Goal: Task Accomplishment & Management: Manage account settings

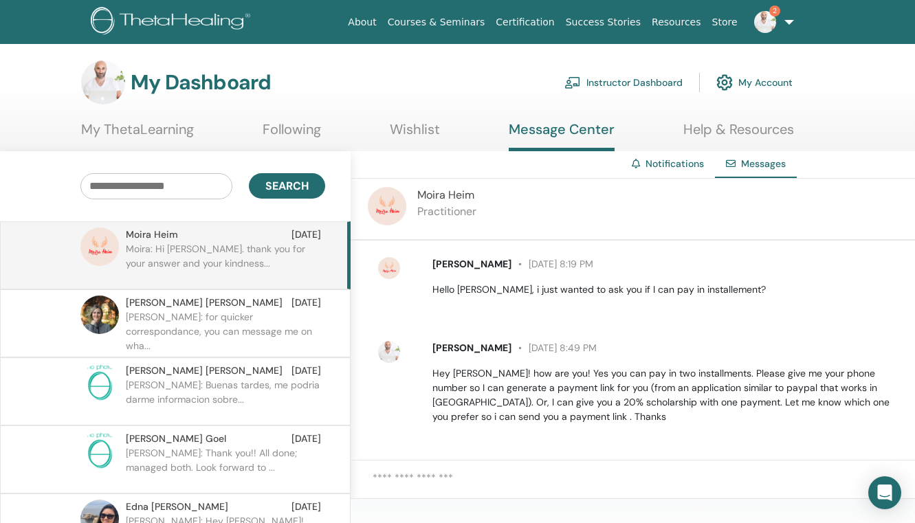
click at [771, 16] on img at bounding box center [765, 22] width 22 height 22
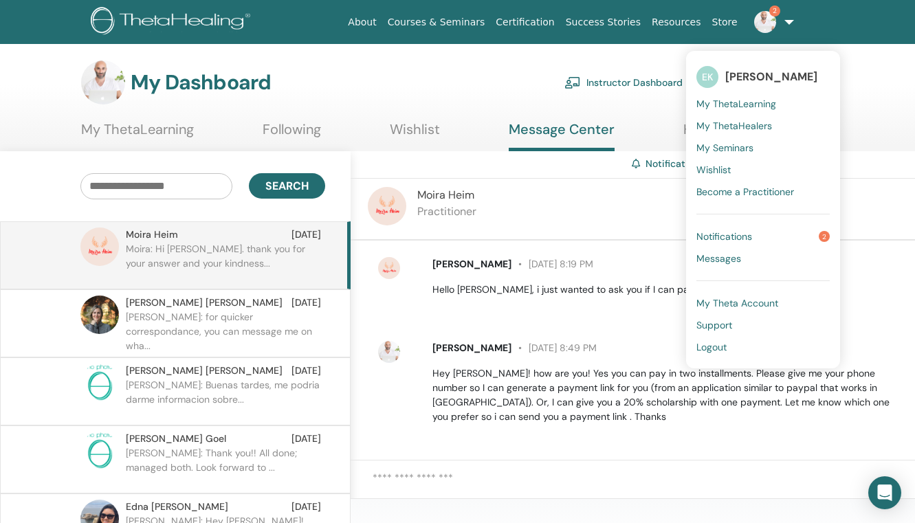
click at [626, 390] on p "Hey Moira! how are you! Yes you can pay in two installments. Please give me you…" at bounding box center [665, 395] width 467 height 58
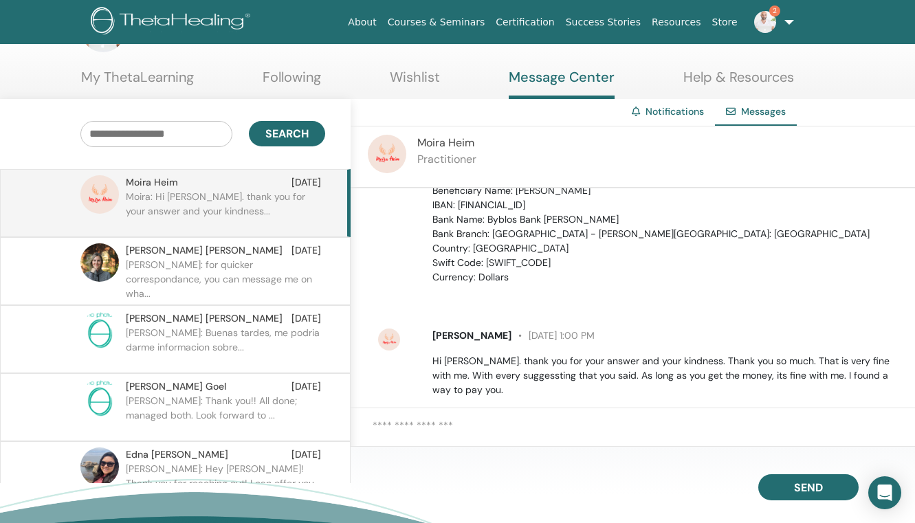
scroll to position [55, 0]
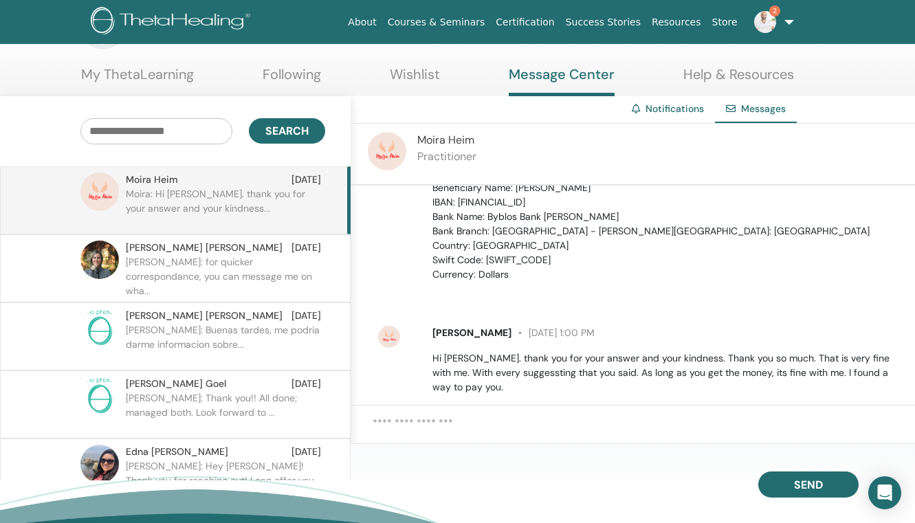
click at [523, 415] on textarea at bounding box center [643, 431] width 542 height 33
click at [509, 410] on div at bounding box center [632, 431] width 564 height 52
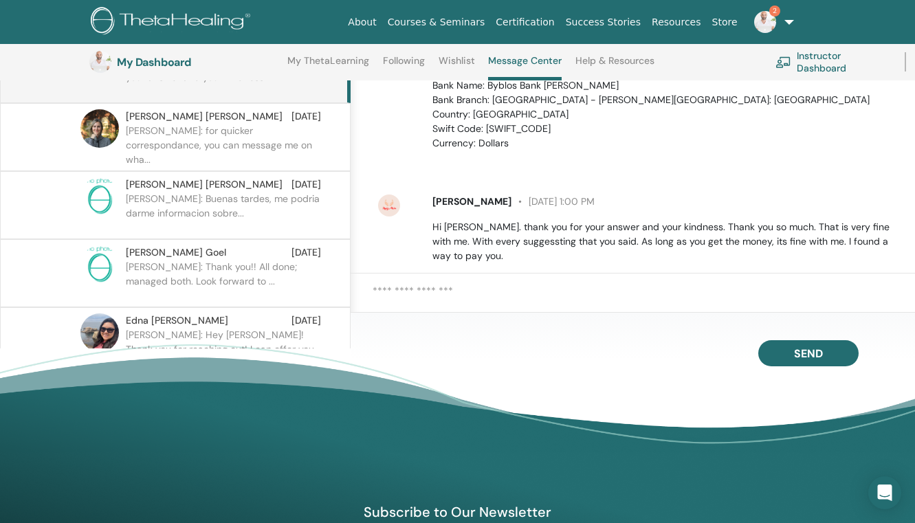
scroll to position [218, 0]
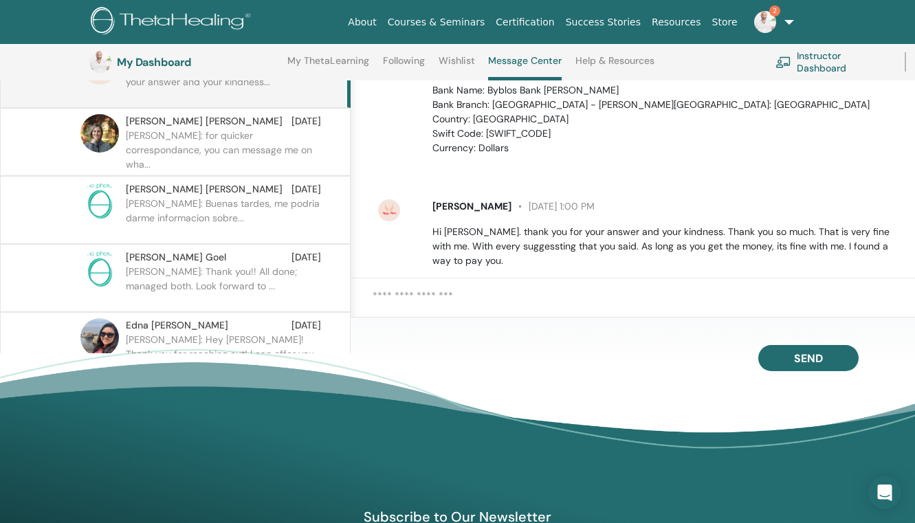
click at [431, 287] on div at bounding box center [632, 304] width 564 height 52
click at [411, 297] on textarea at bounding box center [643, 304] width 542 height 33
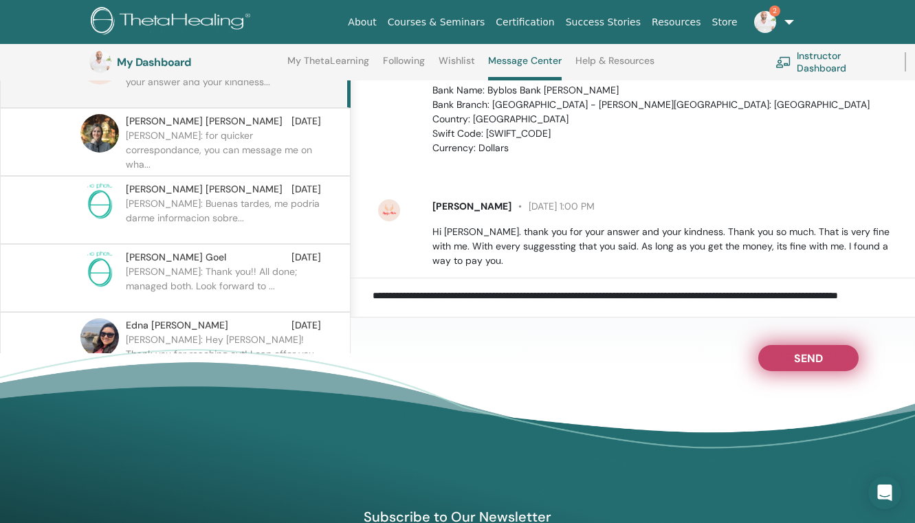
type textarea "**********"
click at [770, 359] on button "Send" at bounding box center [808, 358] width 100 height 26
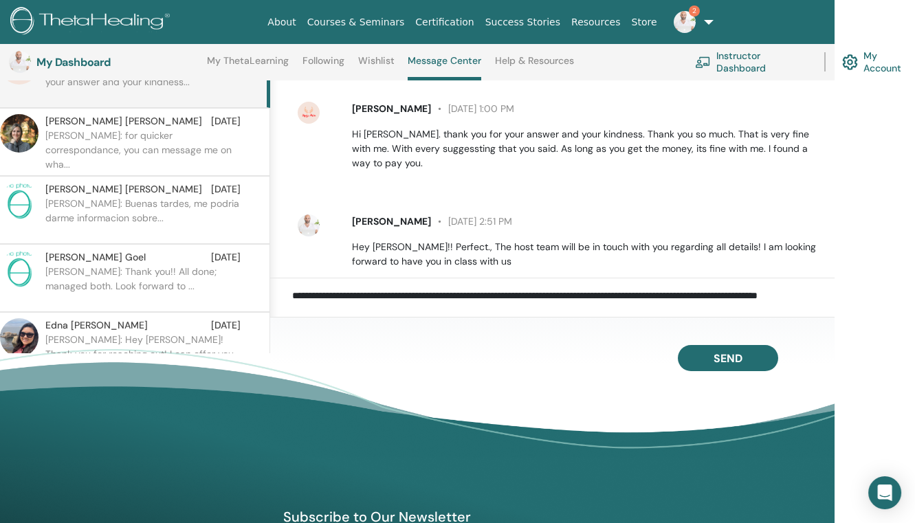
scroll to position [1214, 0]
click at [683, 20] on img at bounding box center [684, 22] width 22 height 22
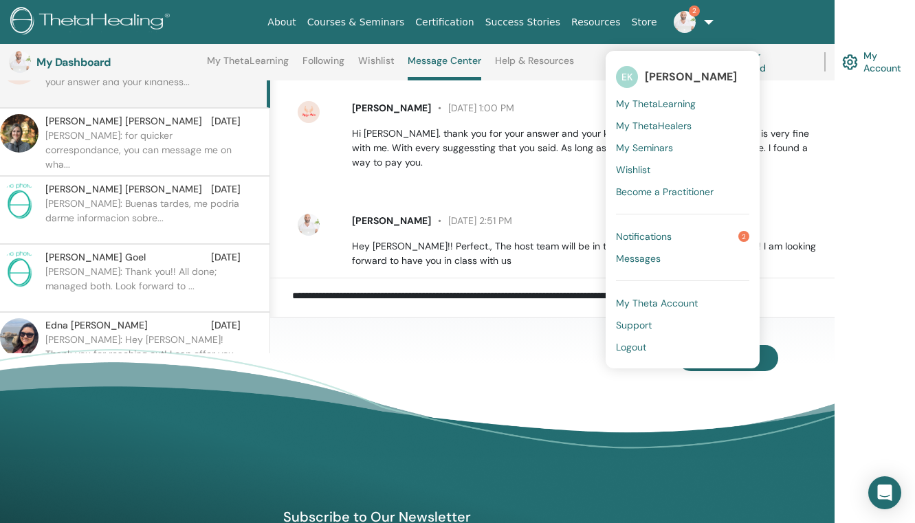
click at [627, 238] on span "Notifications" at bounding box center [644, 236] width 56 height 12
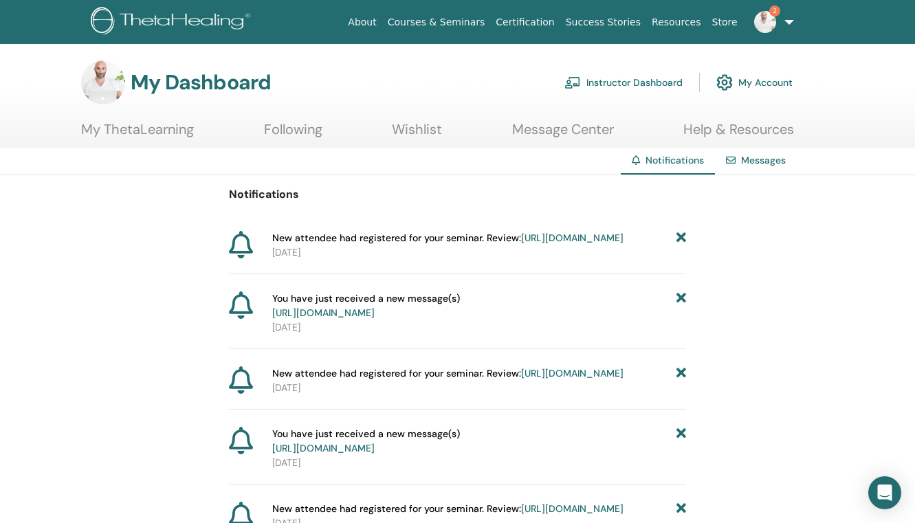
click at [548, 237] on link "https://member.thetahealing.com/instructor/seminar/366940/attendees" at bounding box center [572, 238] width 102 height 12
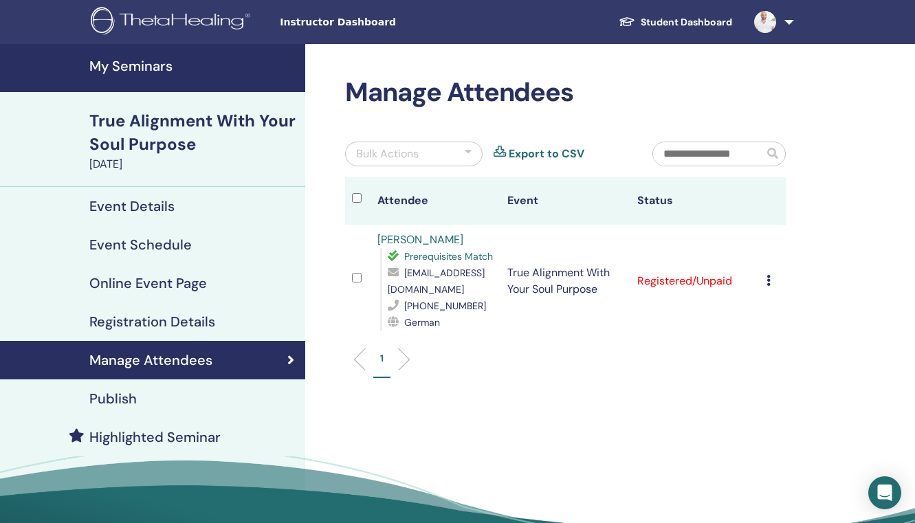
click at [198, 354] on h4 "Manage Attendees" at bounding box center [150, 360] width 123 height 16
click at [172, 129] on div "True Alignment With Your Soul Purpose" at bounding box center [193, 132] width 208 height 47
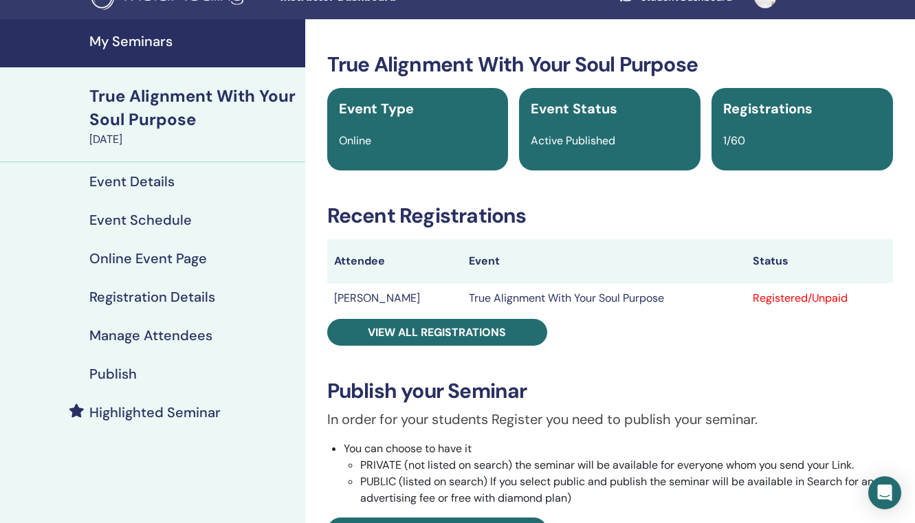
scroll to position [15, 0]
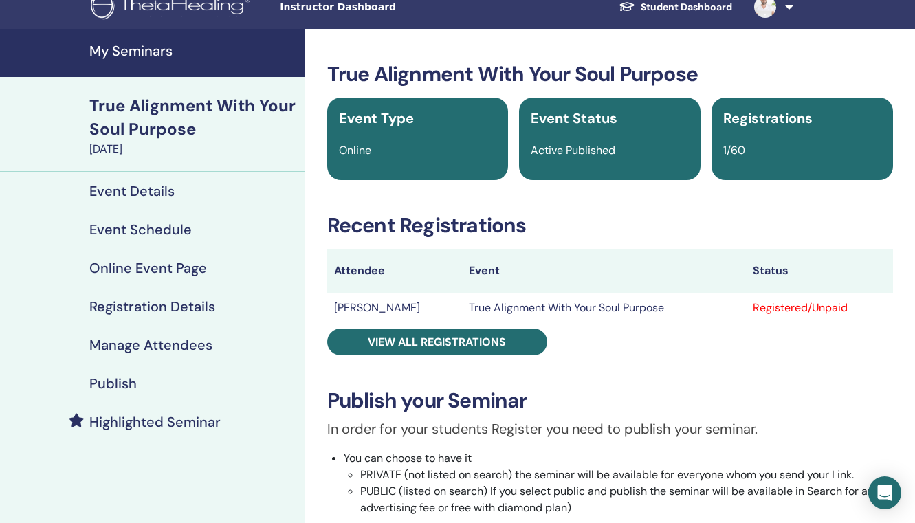
click at [153, 56] on h4 "My Seminars" at bounding box center [193, 51] width 208 height 16
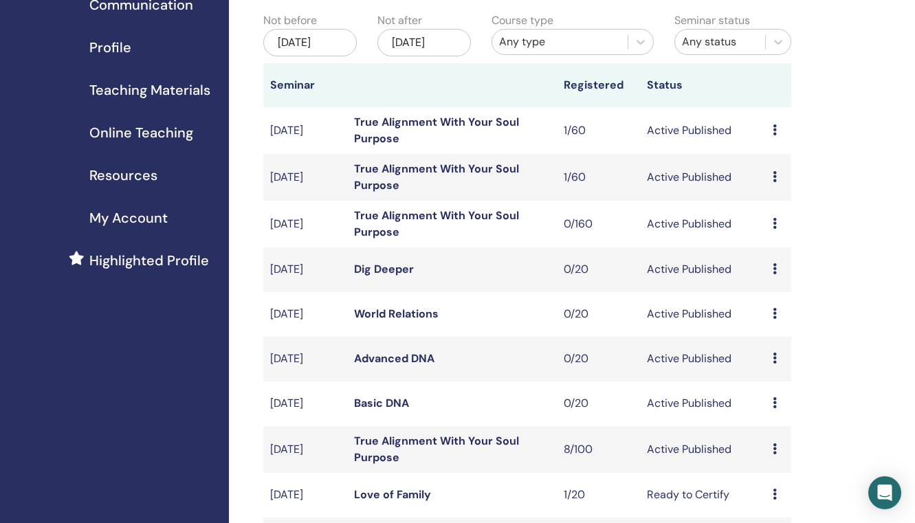
scroll to position [143, 0]
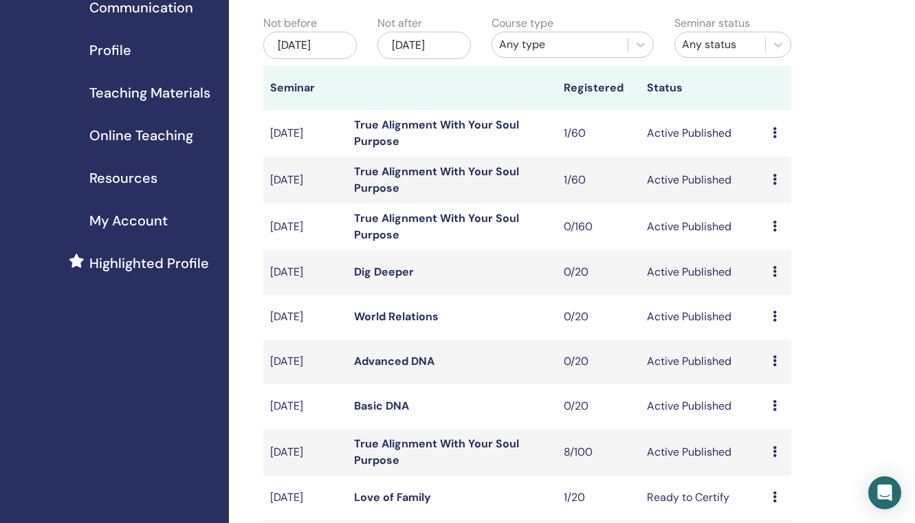
click at [430, 182] on link "True Alignment With Your Soul Purpose" at bounding box center [436, 179] width 165 height 31
click at [400, 136] on link "True Alignment With Your Soul Purpose" at bounding box center [436, 133] width 165 height 31
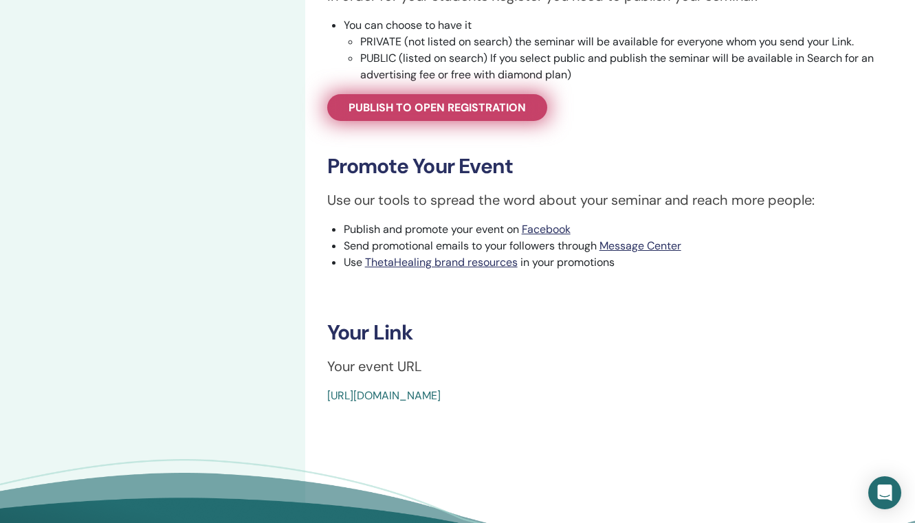
click at [484, 111] on span "Publish to open registration" at bounding box center [436, 107] width 177 height 14
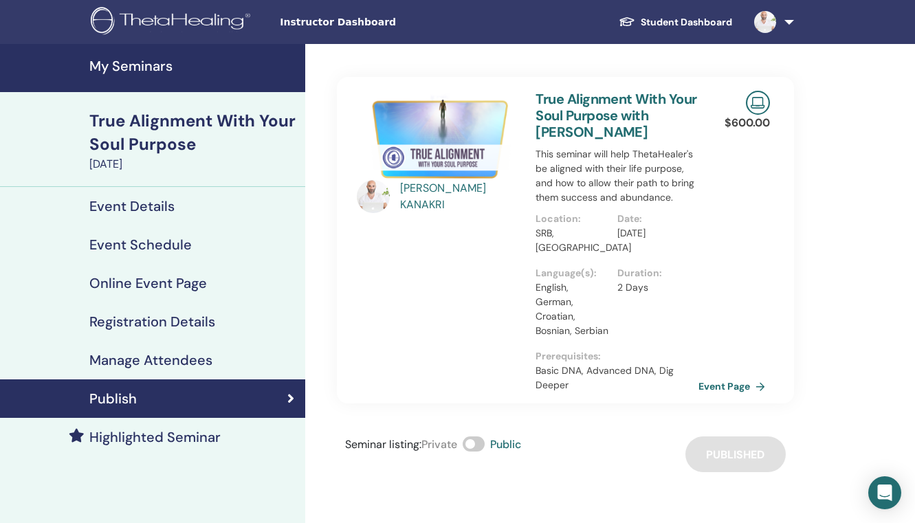
click at [136, 121] on div "True Alignment With Your Soul Purpose" at bounding box center [193, 132] width 208 height 47
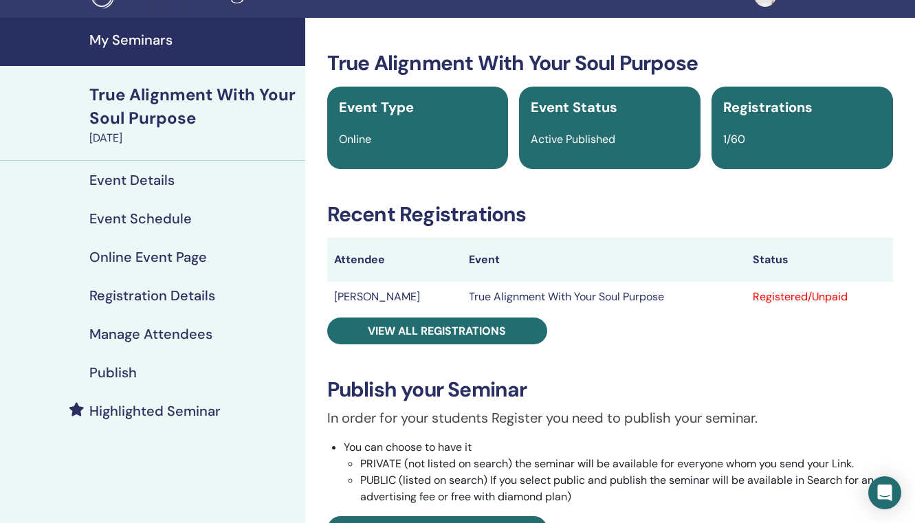
scroll to position [27, 0]
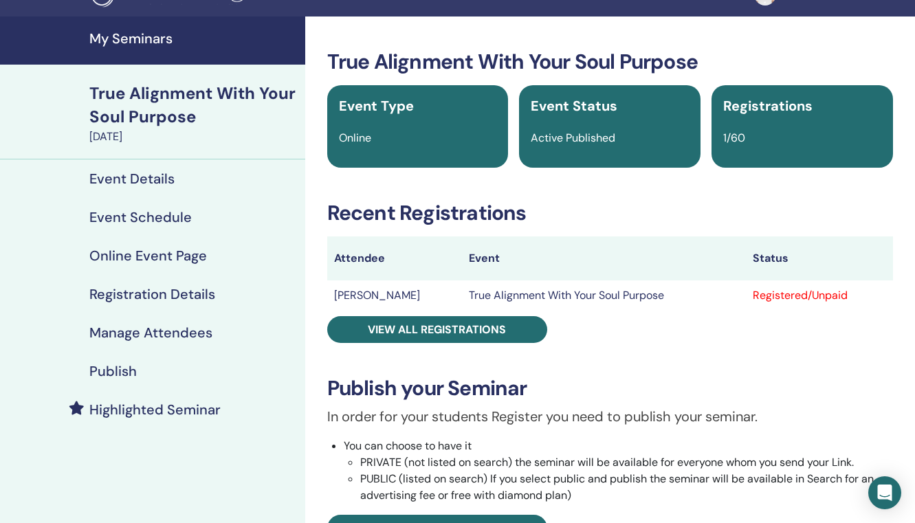
click at [139, 37] on h4 "My Seminars" at bounding box center [193, 38] width 208 height 16
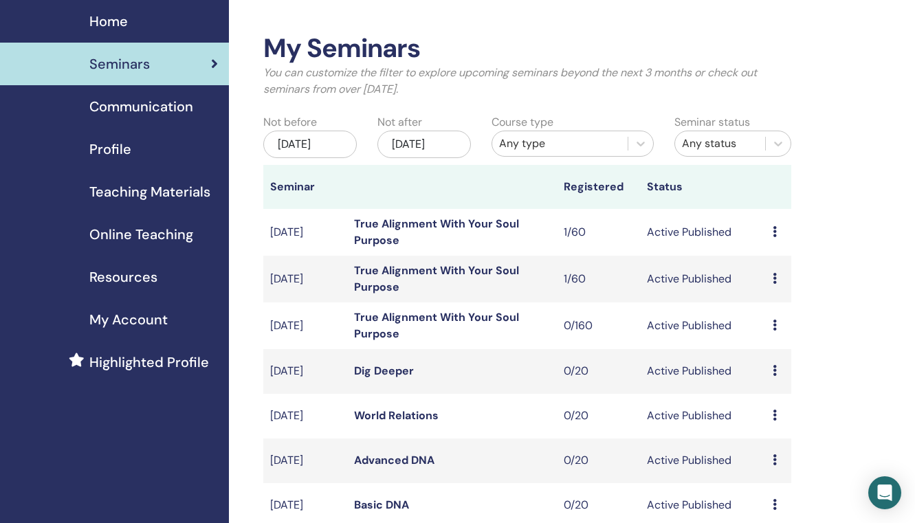
scroll to position [52, 0]
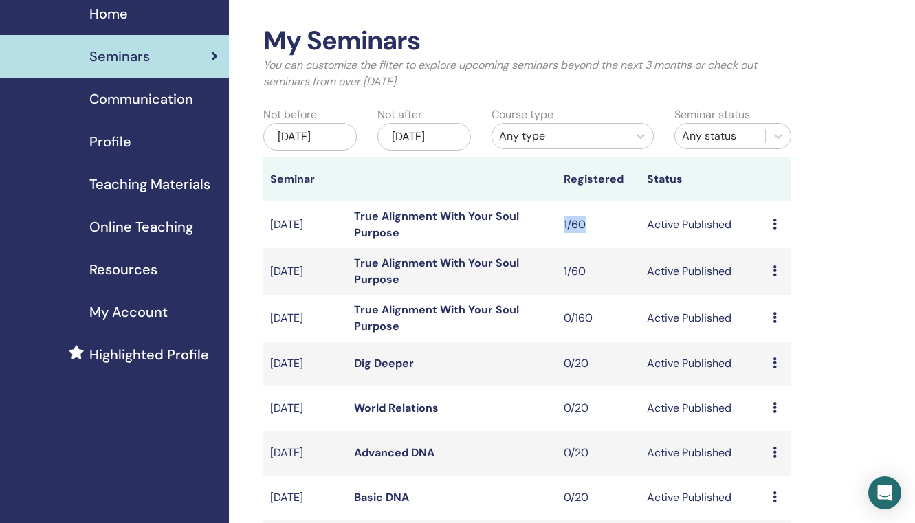
drag, startPoint x: 586, startPoint y: 236, endPoint x: 561, endPoint y: 235, distance: 24.1
click at [561, 235] on td "1/60" at bounding box center [599, 224] width 84 height 47
click at [564, 237] on td "1/60" at bounding box center [599, 224] width 84 height 47
drag, startPoint x: 564, startPoint y: 237, endPoint x: 595, endPoint y: 241, distance: 31.9
click at [595, 241] on td "1/60" at bounding box center [599, 224] width 84 height 47
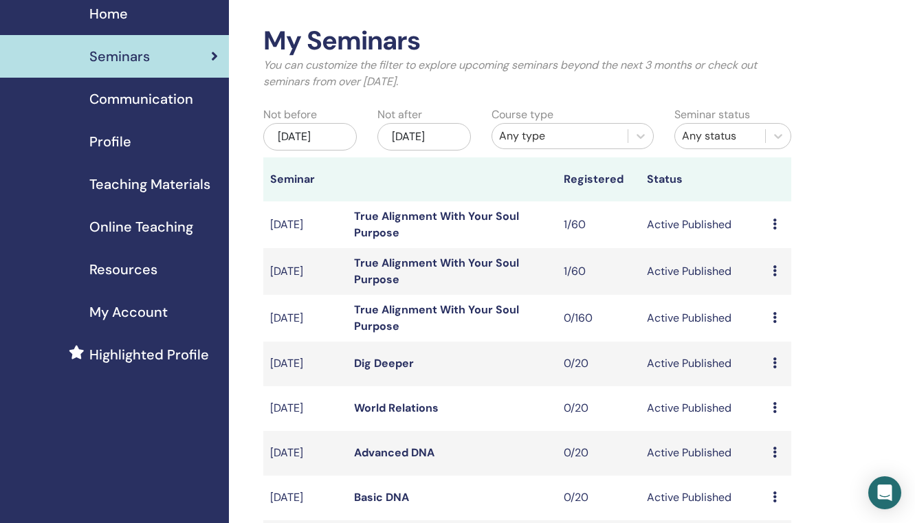
click at [595, 241] on td "1/60" at bounding box center [599, 224] width 84 height 47
click at [472, 277] on link "True Alignment With Your Soul Purpose" at bounding box center [436, 271] width 165 height 31
click at [370, 237] on td "True Alignment With Your Soul Purpose" at bounding box center [452, 224] width 210 height 47
click at [378, 223] on link "True Alignment With Your Soul Purpose" at bounding box center [436, 224] width 165 height 31
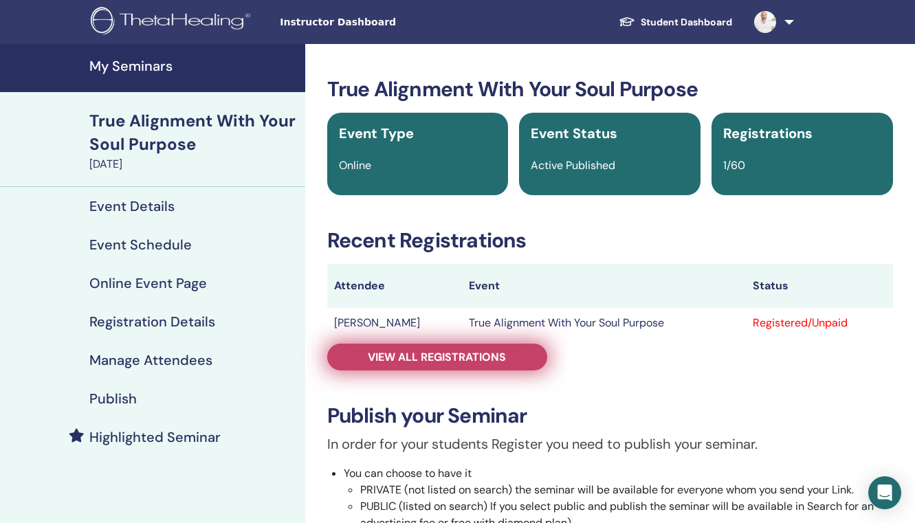
click at [449, 345] on link "View all registrations" at bounding box center [437, 357] width 220 height 27
click at [446, 359] on span "View all registrations" at bounding box center [437, 357] width 138 height 14
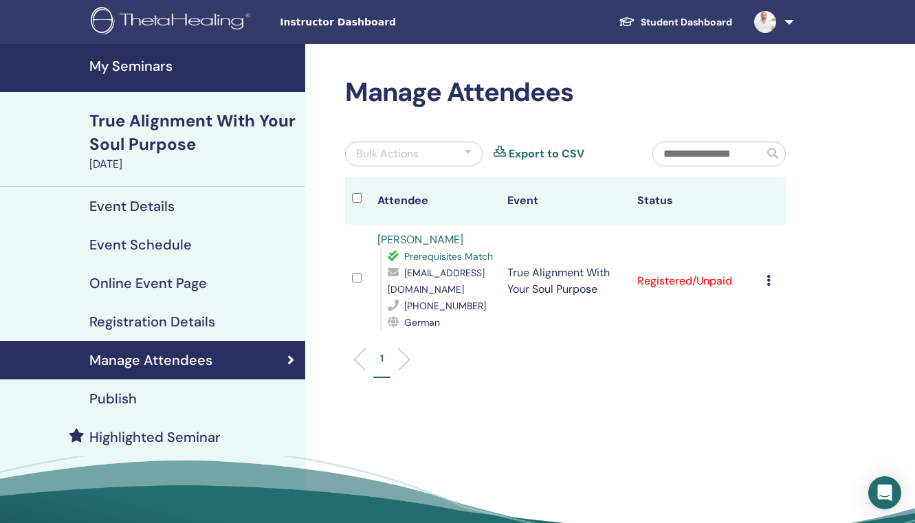
click at [129, 127] on div "True Alignment With Your Soul Purpose" at bounding box center [193, 132] width 208 height 47
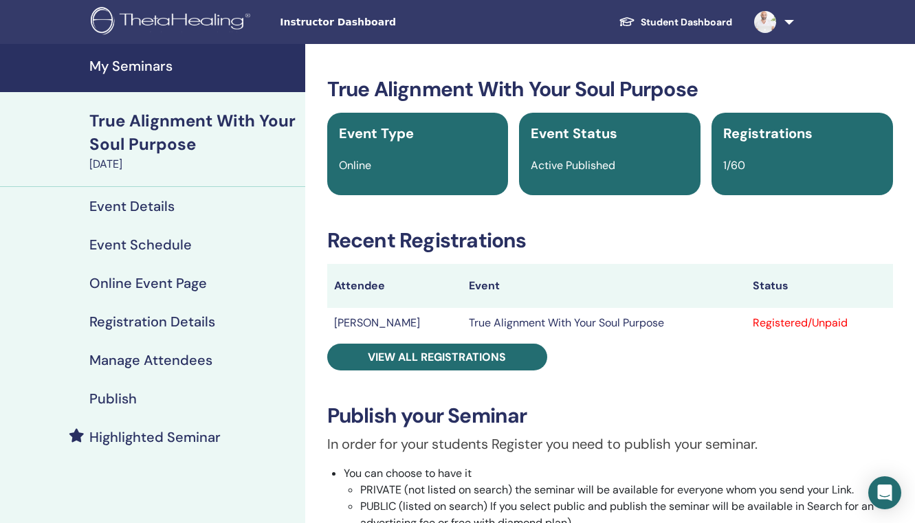
click at [142, 74] on h4 "My Seminars" at bounding box center [193, 66] width 208 height 16
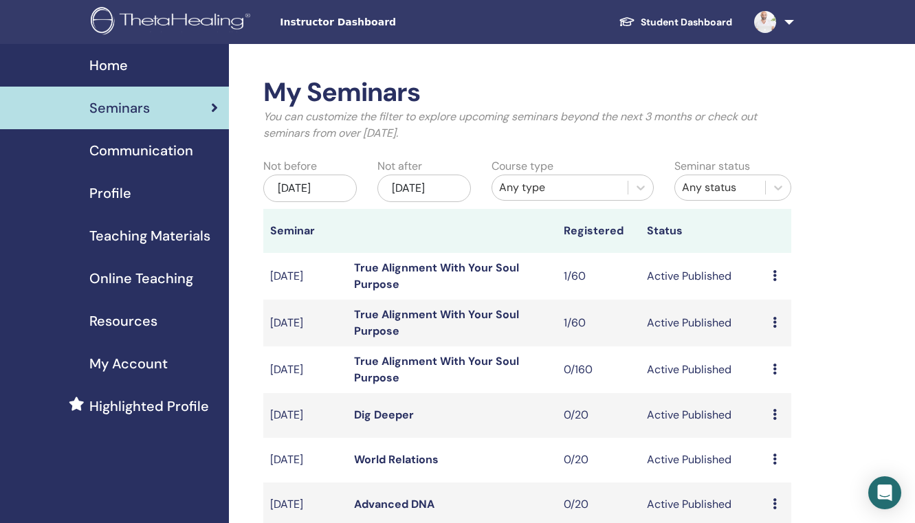
click at [395, 327] on link "True Alignment With Your Soul Purpose" at bounding box center [436, 322] width 165 height 31
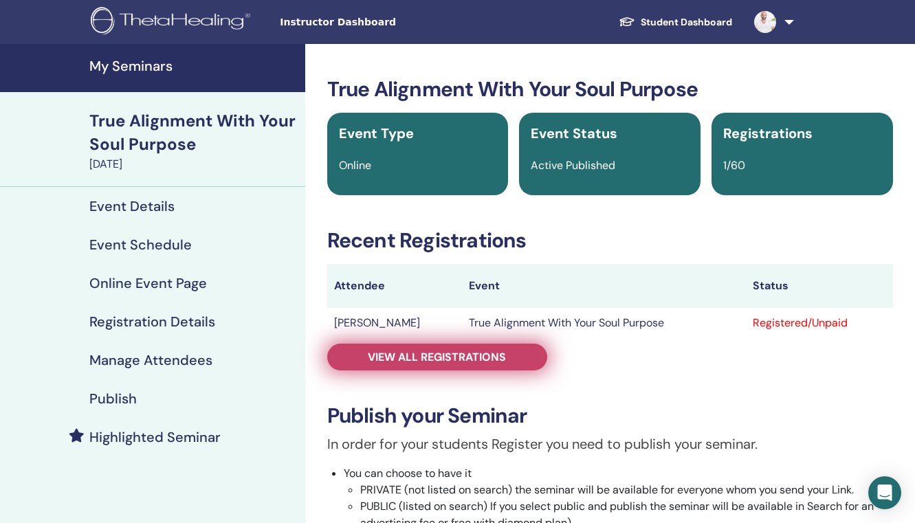
click at [387, 360] on span "View all registrations" at bounding box center [437, 357] width 138 height 14
